Goal: Transaction & Acquisition: Purchase product/service

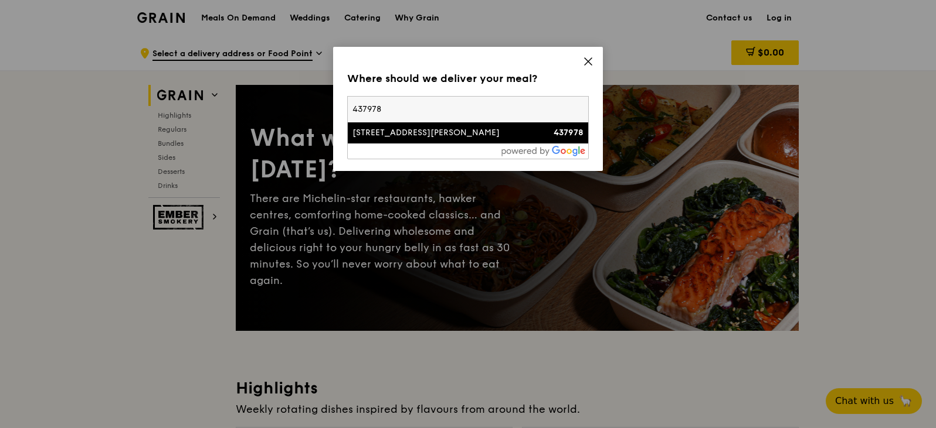
type input "437978"
click at [472, 128] on div "55 Meyer Road" at bounding box center [439, 133] width 174 height 12
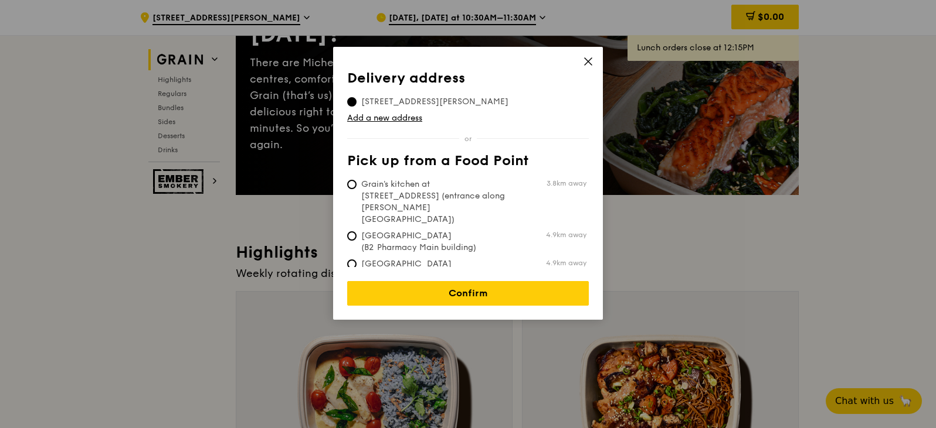
scroll to position [176, 0]
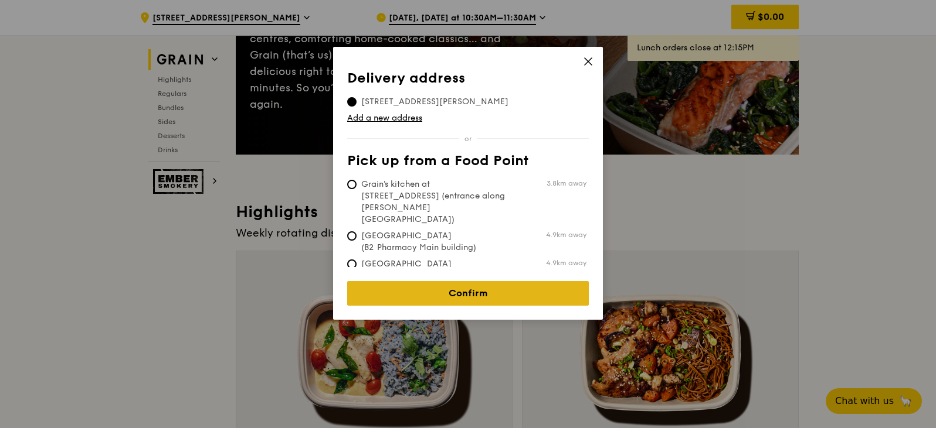
drag, startPoint x: 499, startPoint y: 290, endPoint x: 496, endPoint y: 280, distance: 10.6
click at [500, 287] on link "Confirm" at bounding box center [468, 293] width 242 height 25
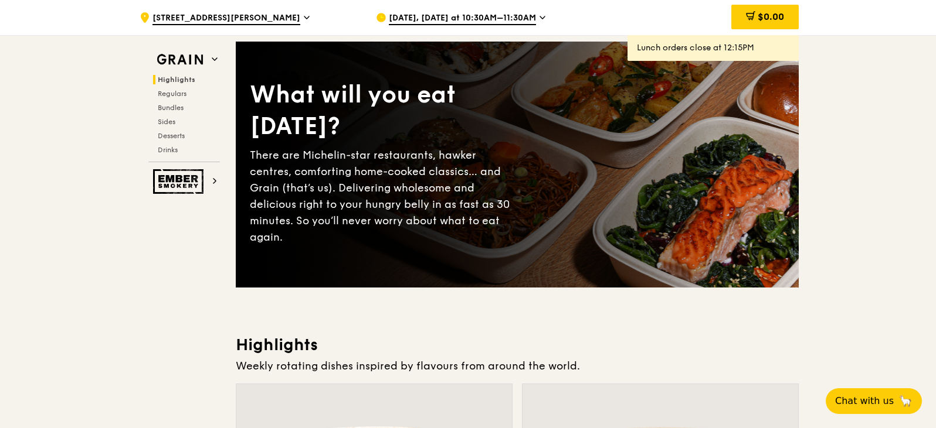
scroll to position [0, 0]
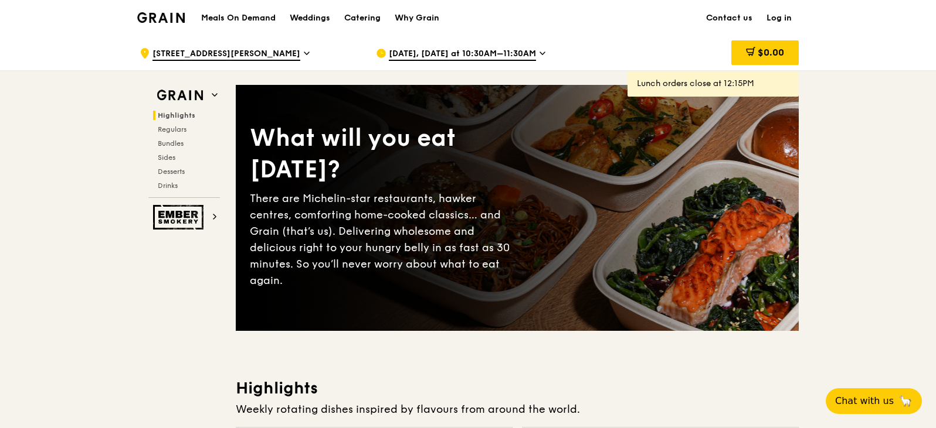
click at [247, 21] on h1 "Meals On Demand" at bounding box center [238, 18] width 74 height 12
click at [250, 14] on h1 "Meals On Demand" at bounding box center [238, 18] width 74 height 12
click at [383, 18] on link "Catering" at bounding box center [362, 18] width 50 height 35
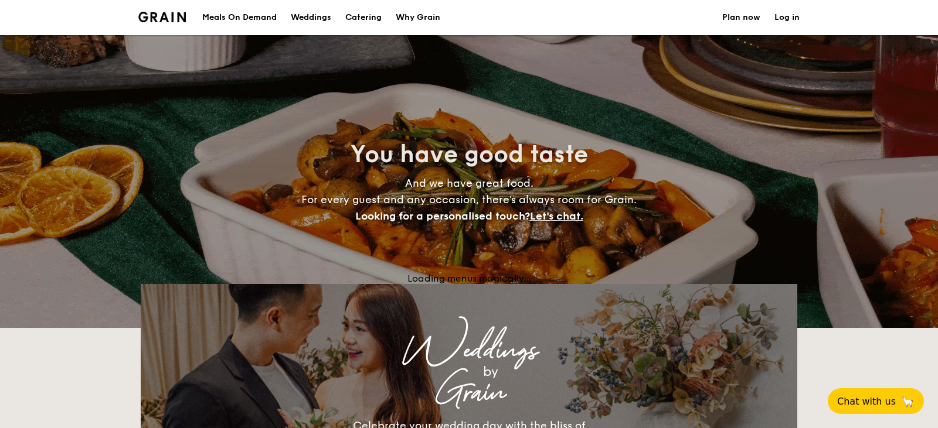
select select
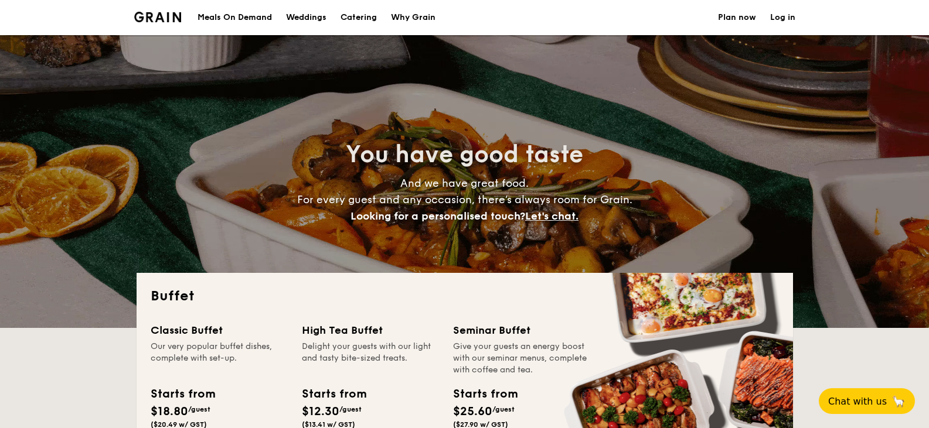
click at [259, 15] on div "Meals On Demand" at bounding box center [235, 17] width 74 height 35
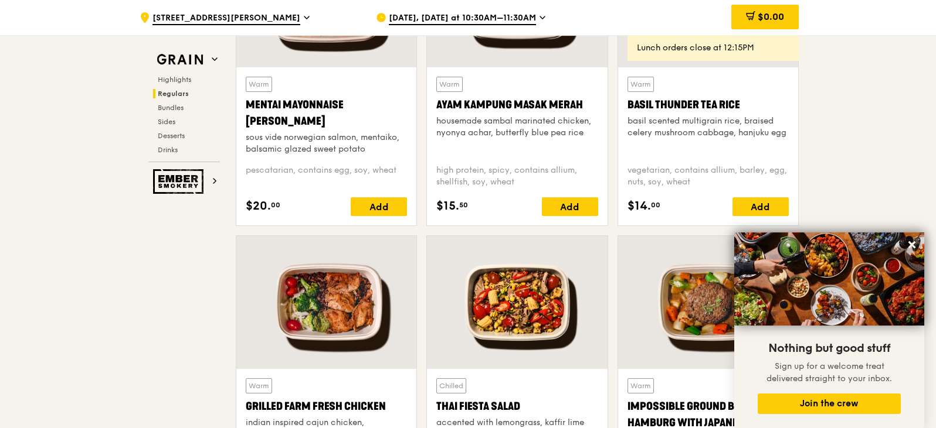
scroll to position [1290, 0]
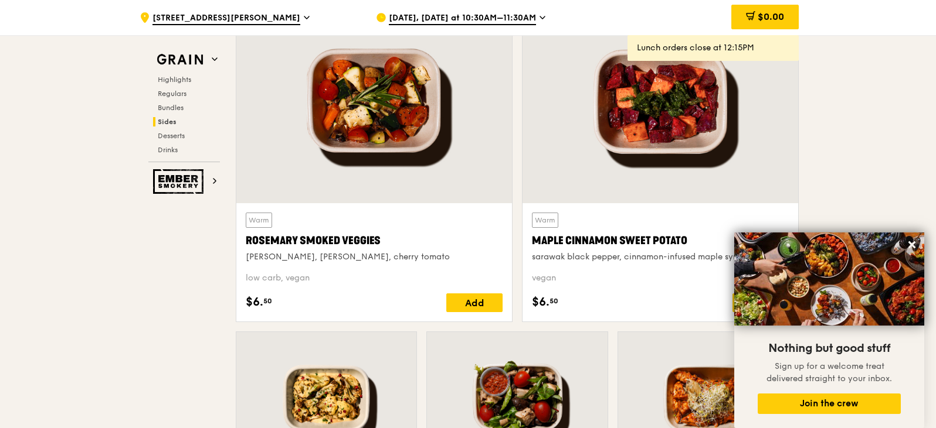
scroll to position [2990, 0]
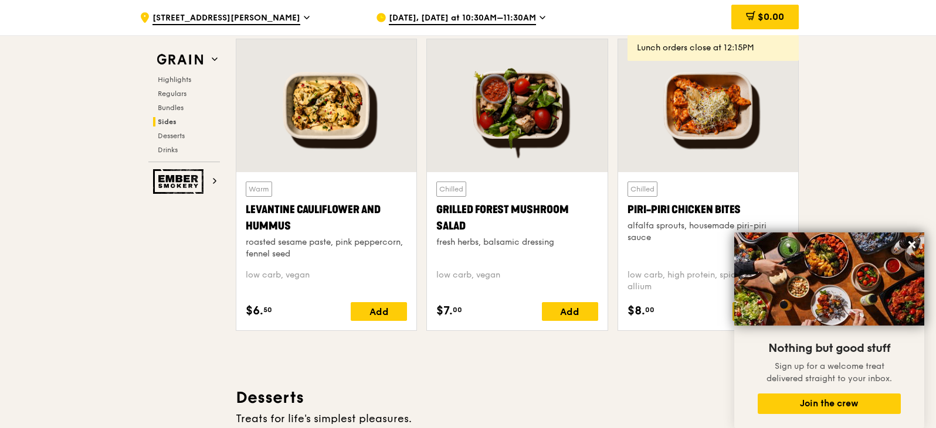
click at [543, 20] on div "Oct 14, Today at 10:30AM–11:30AM" at bounding box center [484, 17] width 217 height 35
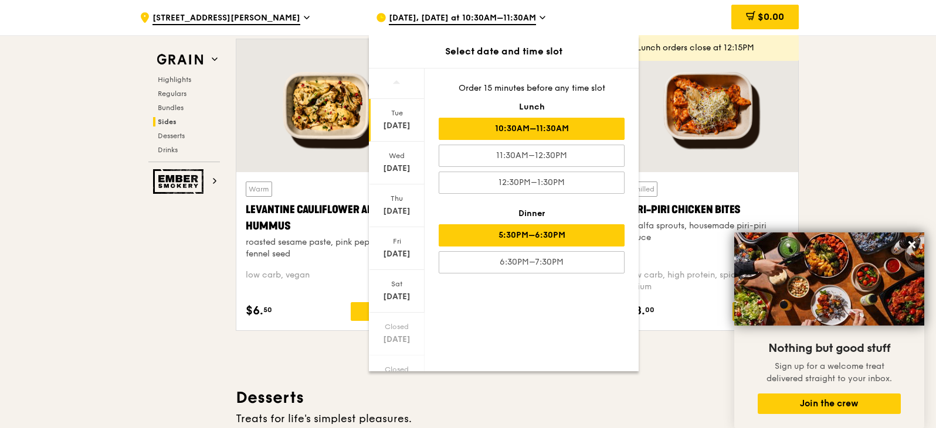
click at [542, 243] on div "5:30PM–6:30PM" at bounding box center [531, 236] width 186 height 22
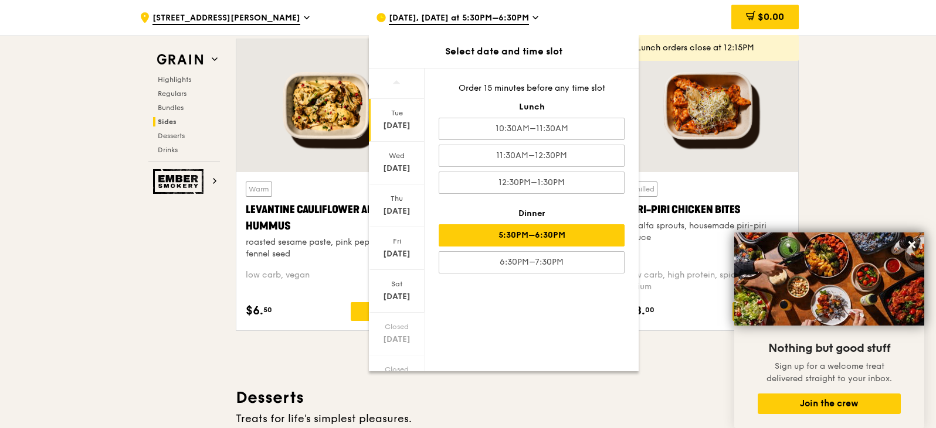
click at [402, 130] on div "Oct 14" at bounding box center [396, 126] width 52 height 12
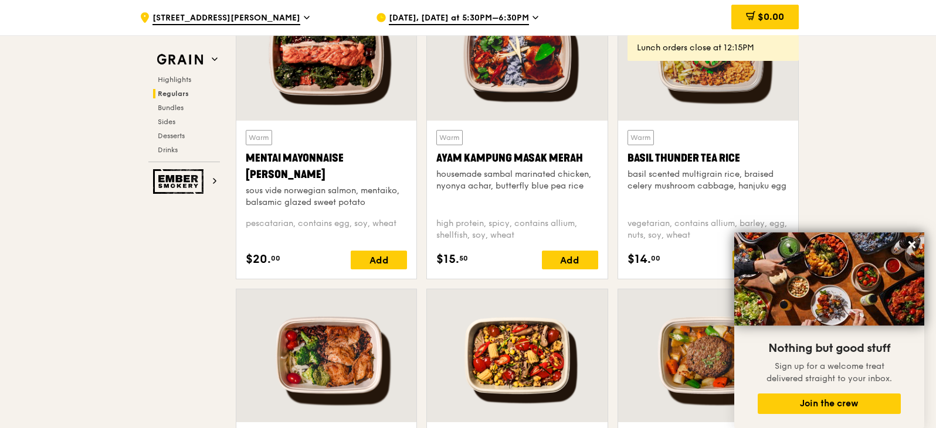
scroll to position [1055, 0]
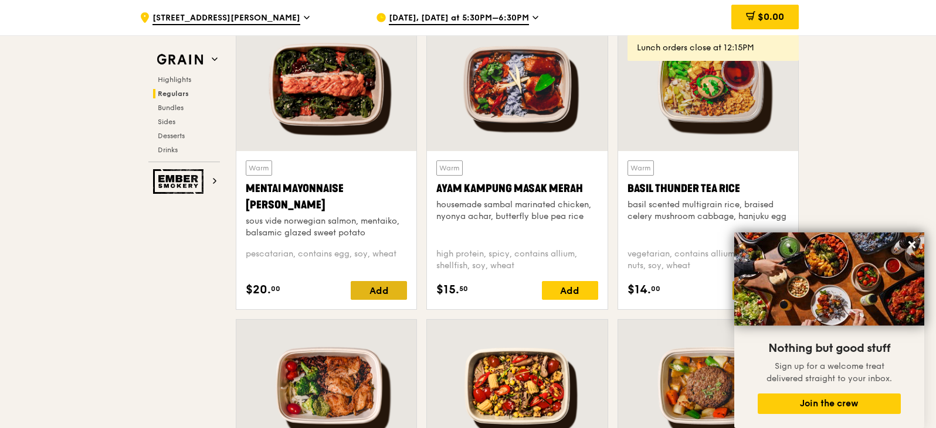
click at [368, 287] on div "Add" at bounding box center [379, 290] width 56 height 19
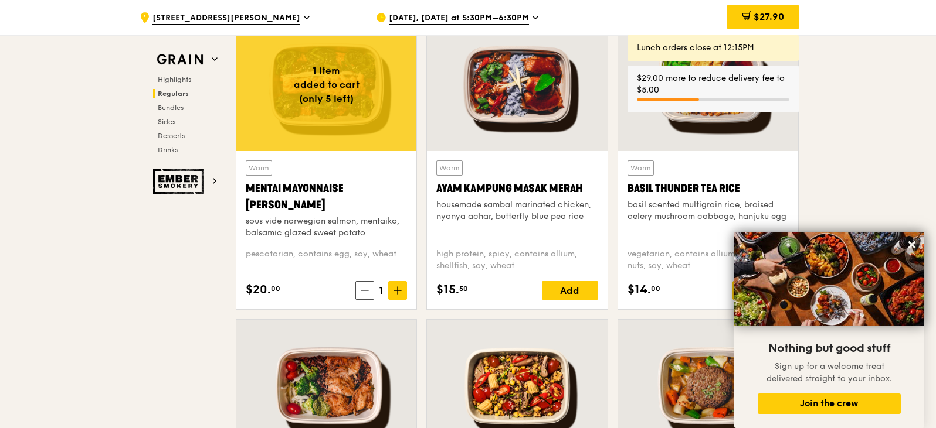
click at [367, 288] on icon at bounding box center [364, 291] width 8 height 8
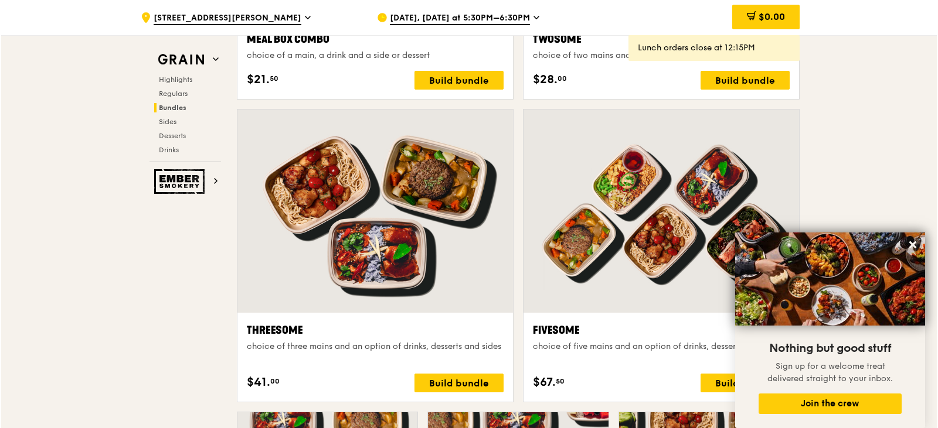
scroll to position [1934, 0]
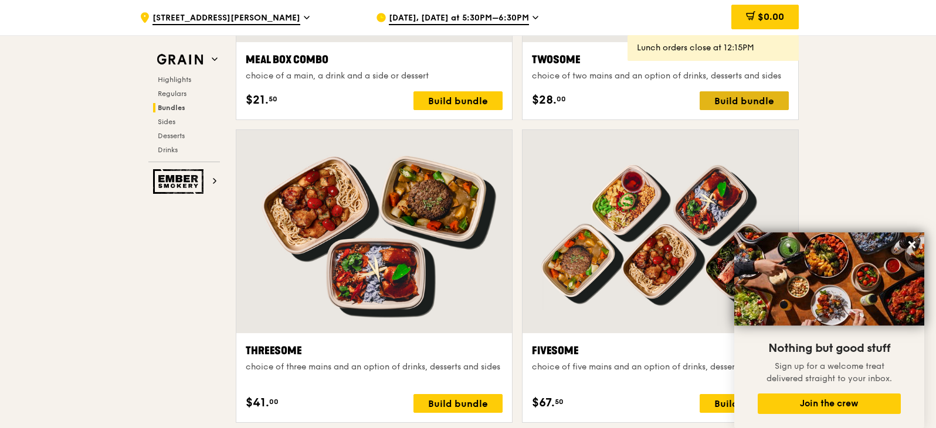
click at [727, 97] on div "Build bundle" at bounding box center [743, 100] width 89 height 19
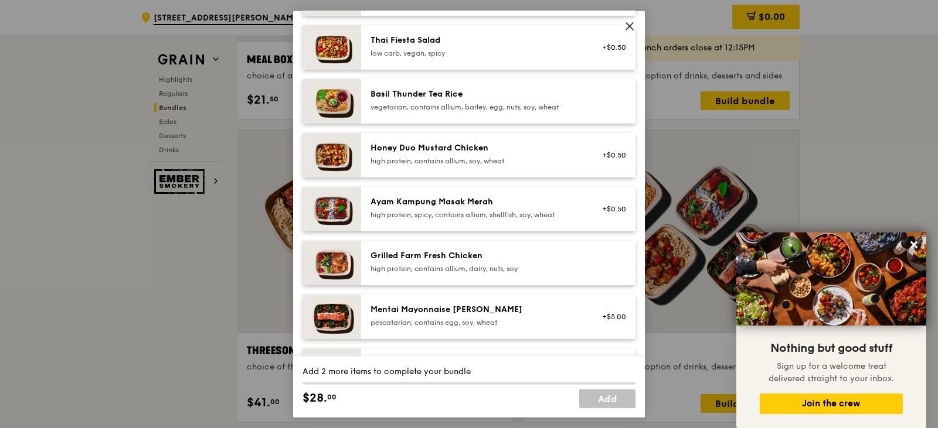
scroll to position [234, 0]
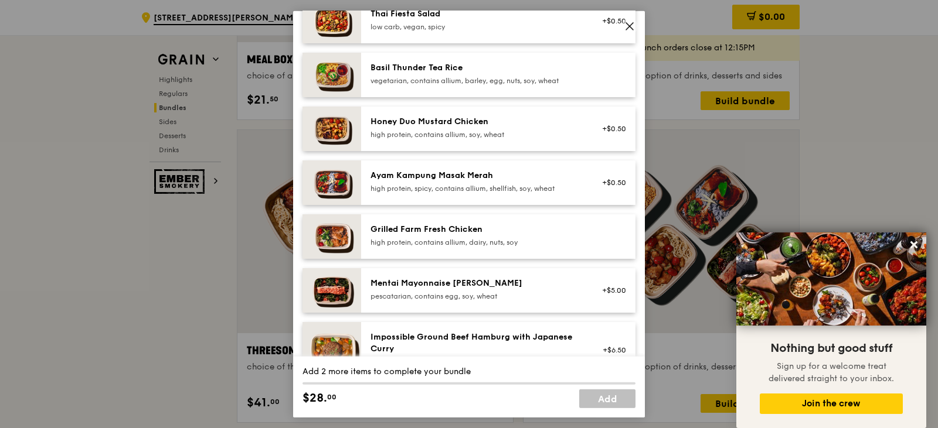
click at [572, 247] on div "high protein, contains allium, dairy, nuts, soy" at bounding box center [475, 241] width 210 height 9
click at [529, 181] on div "Ayam Kampung Masak Merah" at bounding box center [475, 175] width 210 height 12
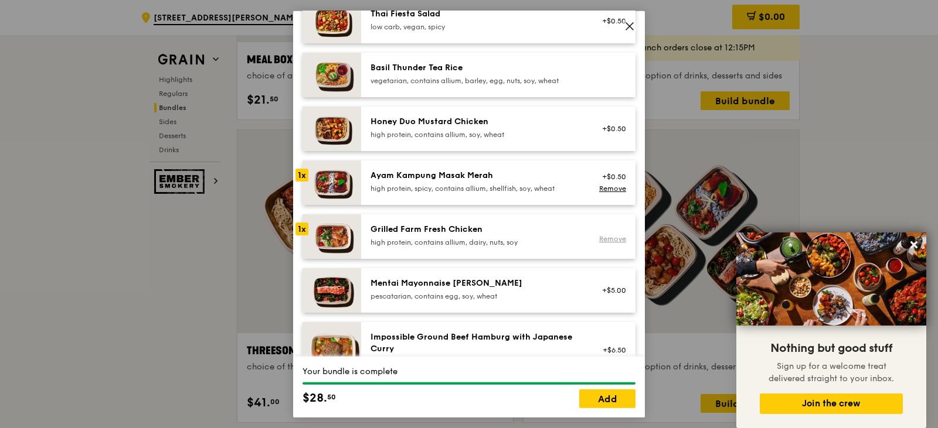
click at [610, 243] on link "Remove" at bounding box center [612, 239] width 27 height 8
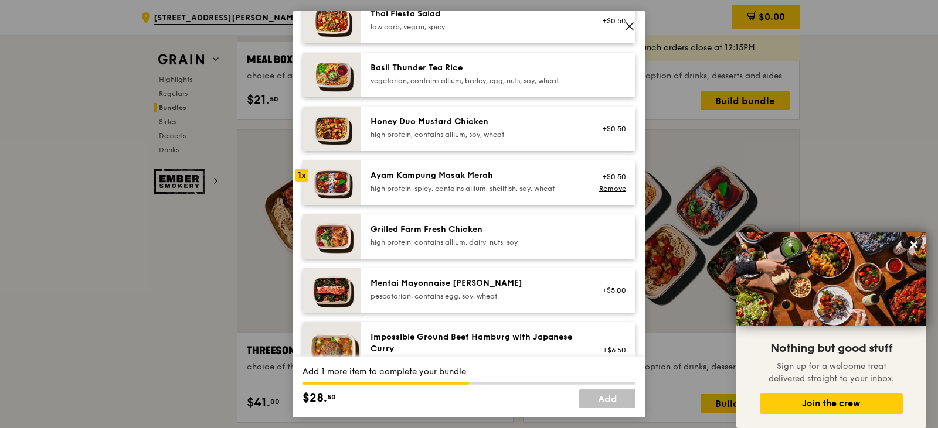
drag, startPoint x: 598, startPoint y: 301, endPoint x: 469, endPoint y: 284, distance: 130.7
click at [470, 284] on div "Mentai Mayonnaise Aburi Salmon pescatarian, contains egg, soy, wheat +$5.00" at bounding box center [498, 290] width 274 height 45
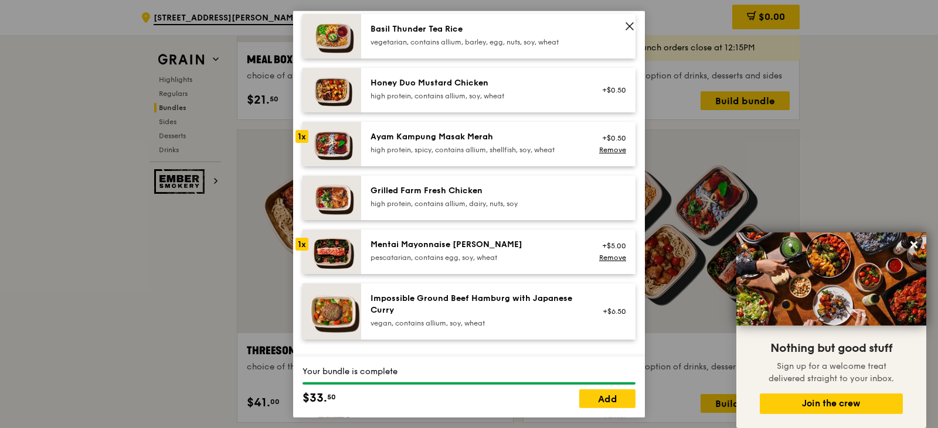
scroll to position [176, 0]
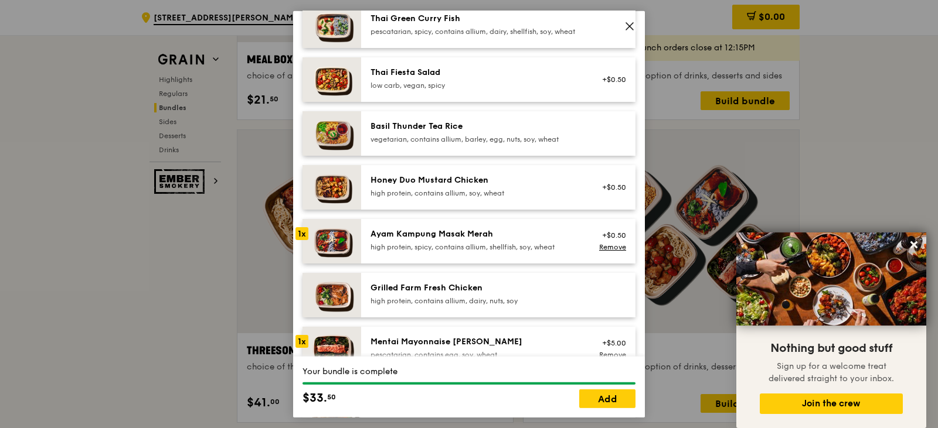
click at [632, 22] on icon at bounding box center [629, 26] width 11 height 11
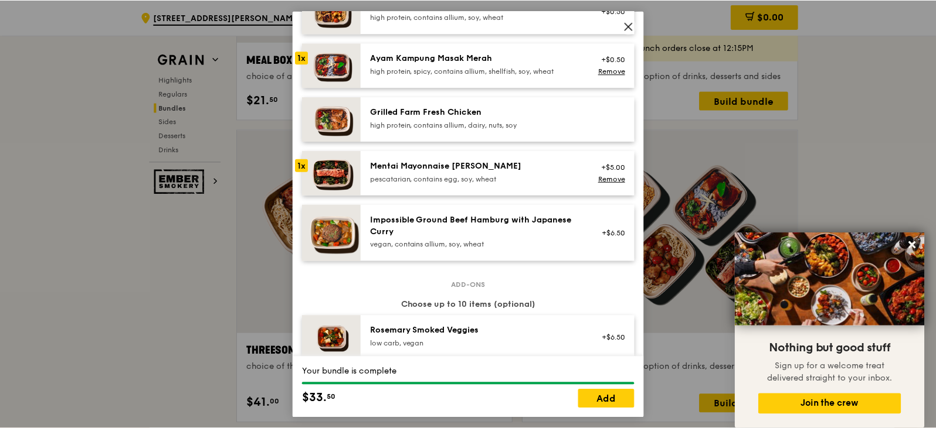
scroll to position [645, 0]
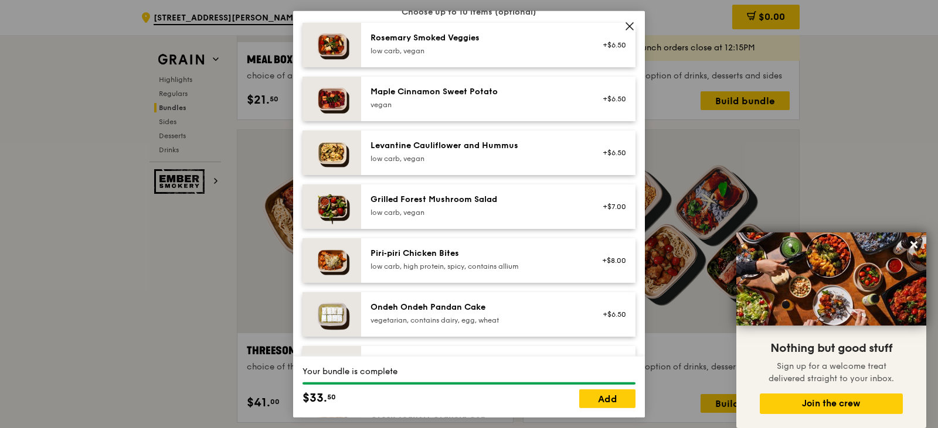
click at [627, 28] on icon at bounding box center [629, 26] width 11 height 11
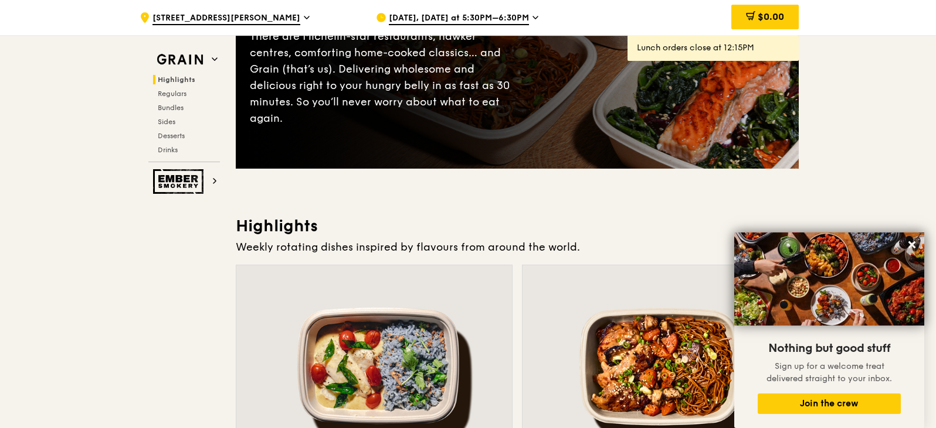
scroll to position [0, 0]
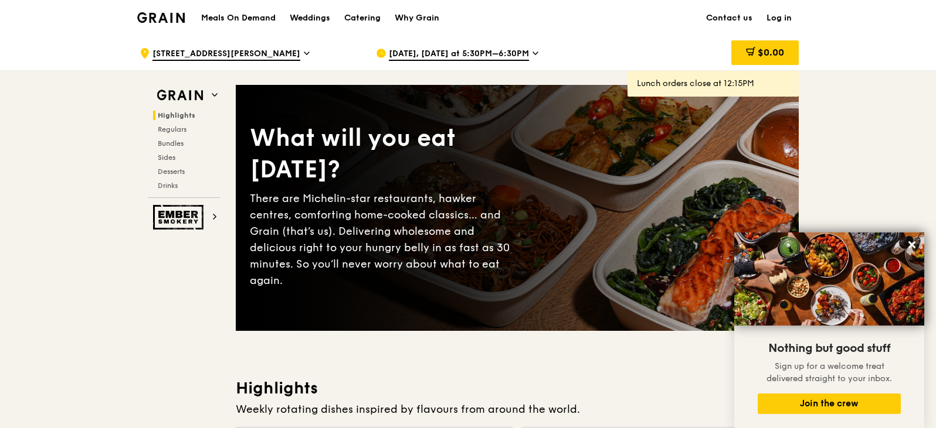
click at [164, 21] on img at bounding box center [160, 17] width 47 height 11
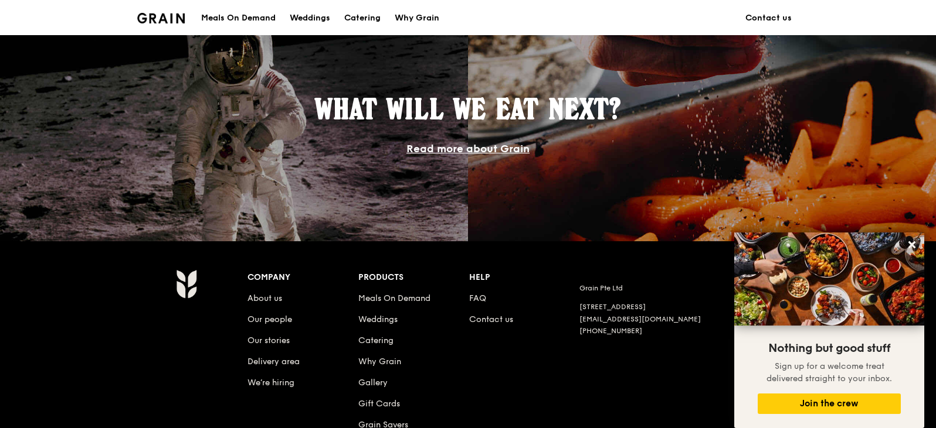
scroll to position [997, 0]
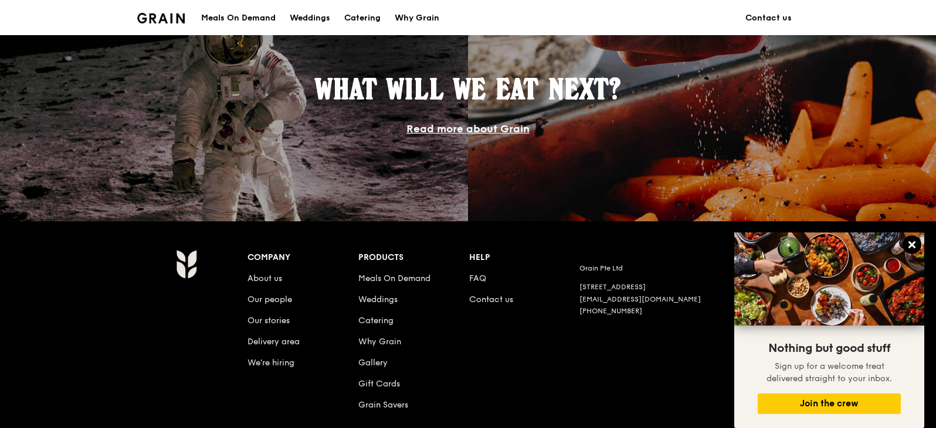
click at [911, 242] on icon at bounding box center [911, 245] width 11 height 11
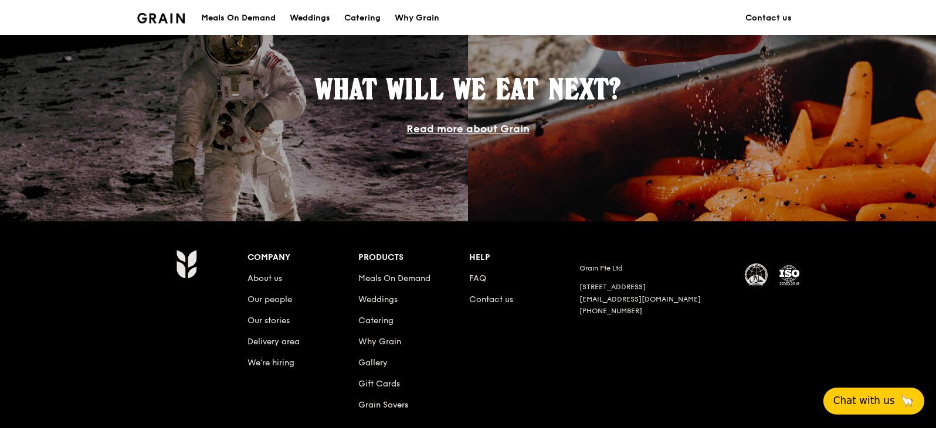
drag, startPoint x: 870, startPoint y: 400, endPoint x: 838, endPoint y: 399, distance: 32.3
click at [870, 400] on span "Chat with us" at bounding box center [864, 401] width 59 height 14
